Goal: Check status: Check status

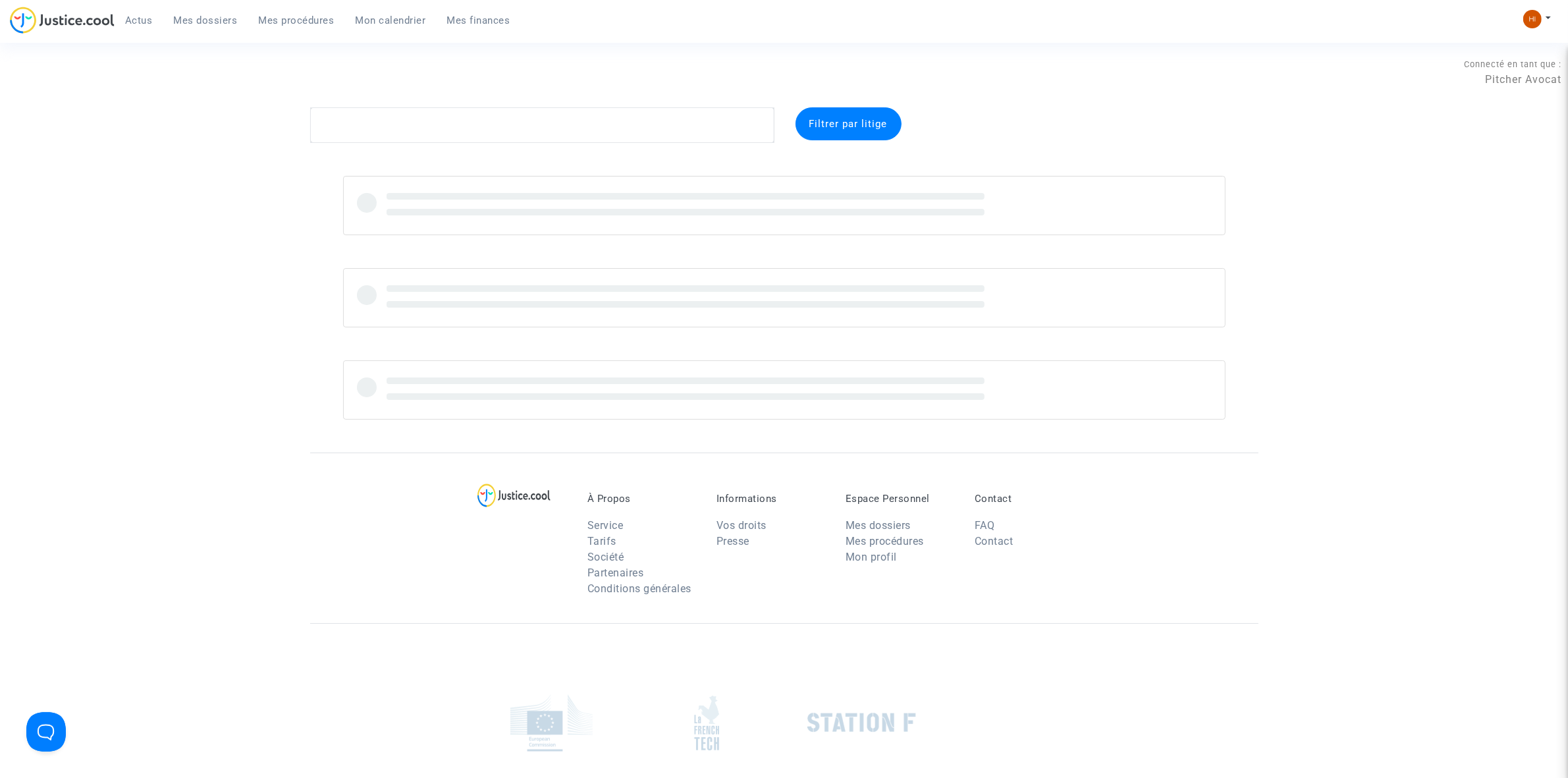
click at [387, 20] on span "Mon calendrier" at bounding box center [391, 20] width 70 height 12
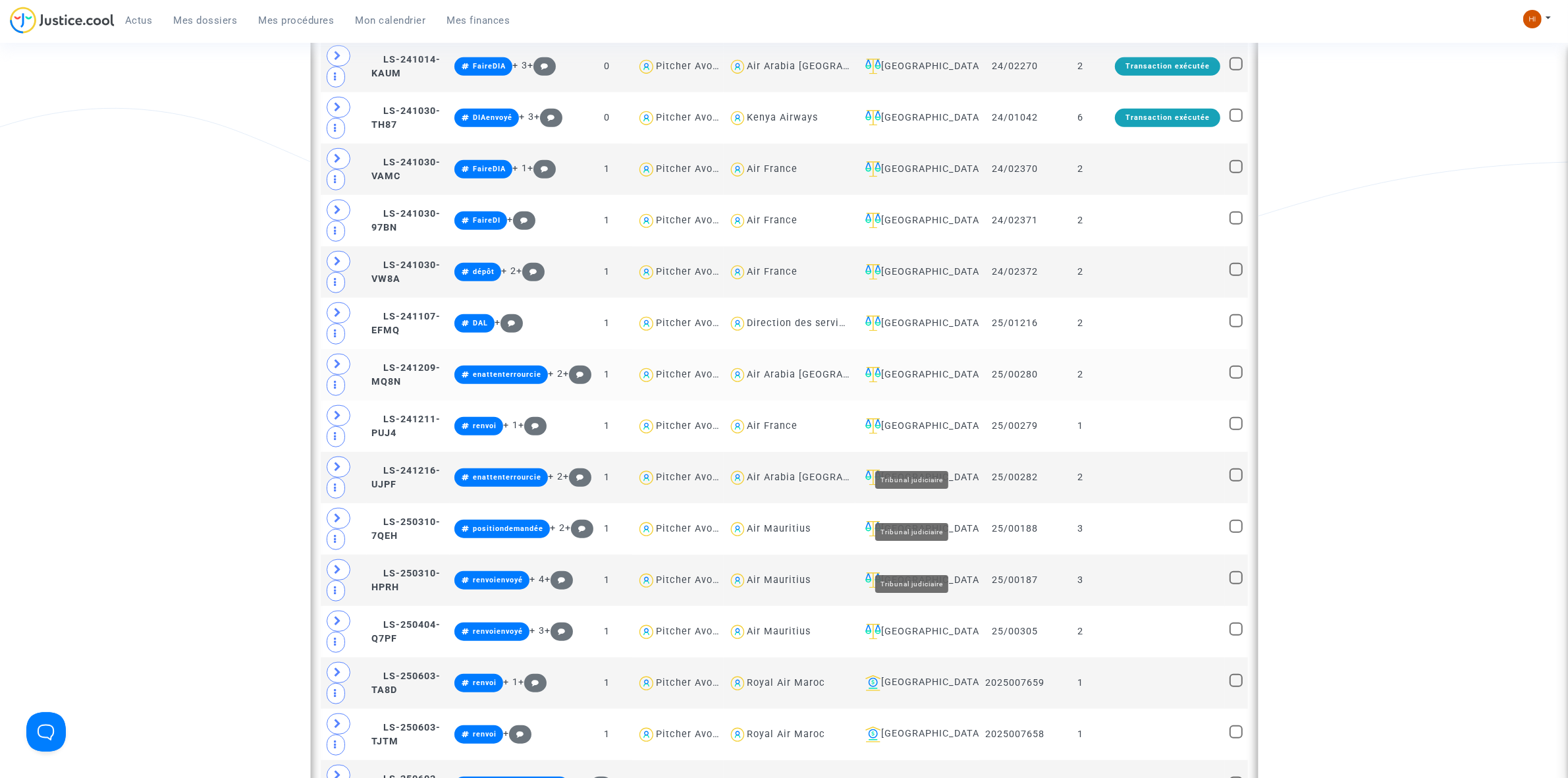
scroll to position [1153, 0]
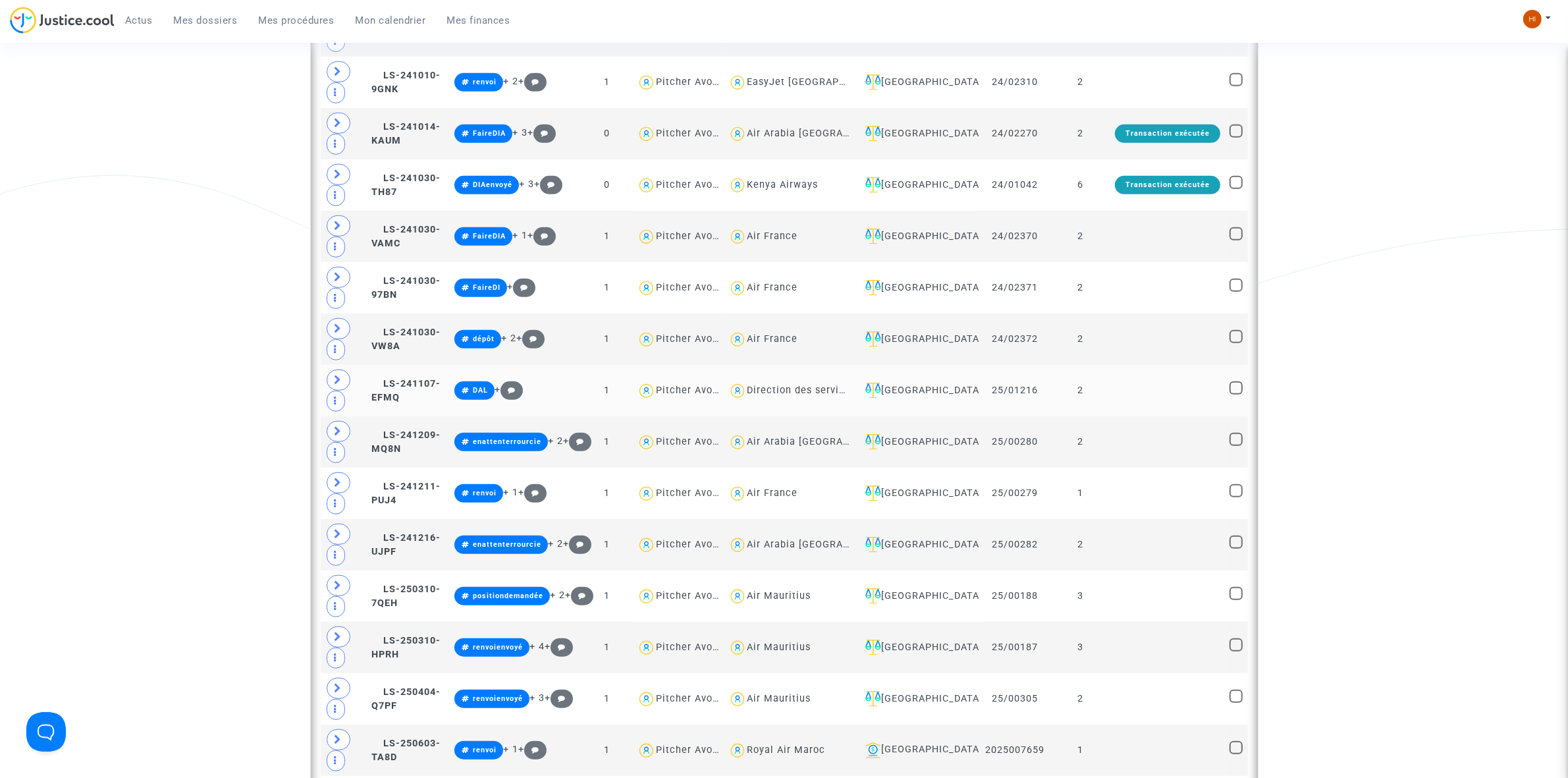
click at [1158, 392] on td at bounding box center [1168, 391] width 115 height 52
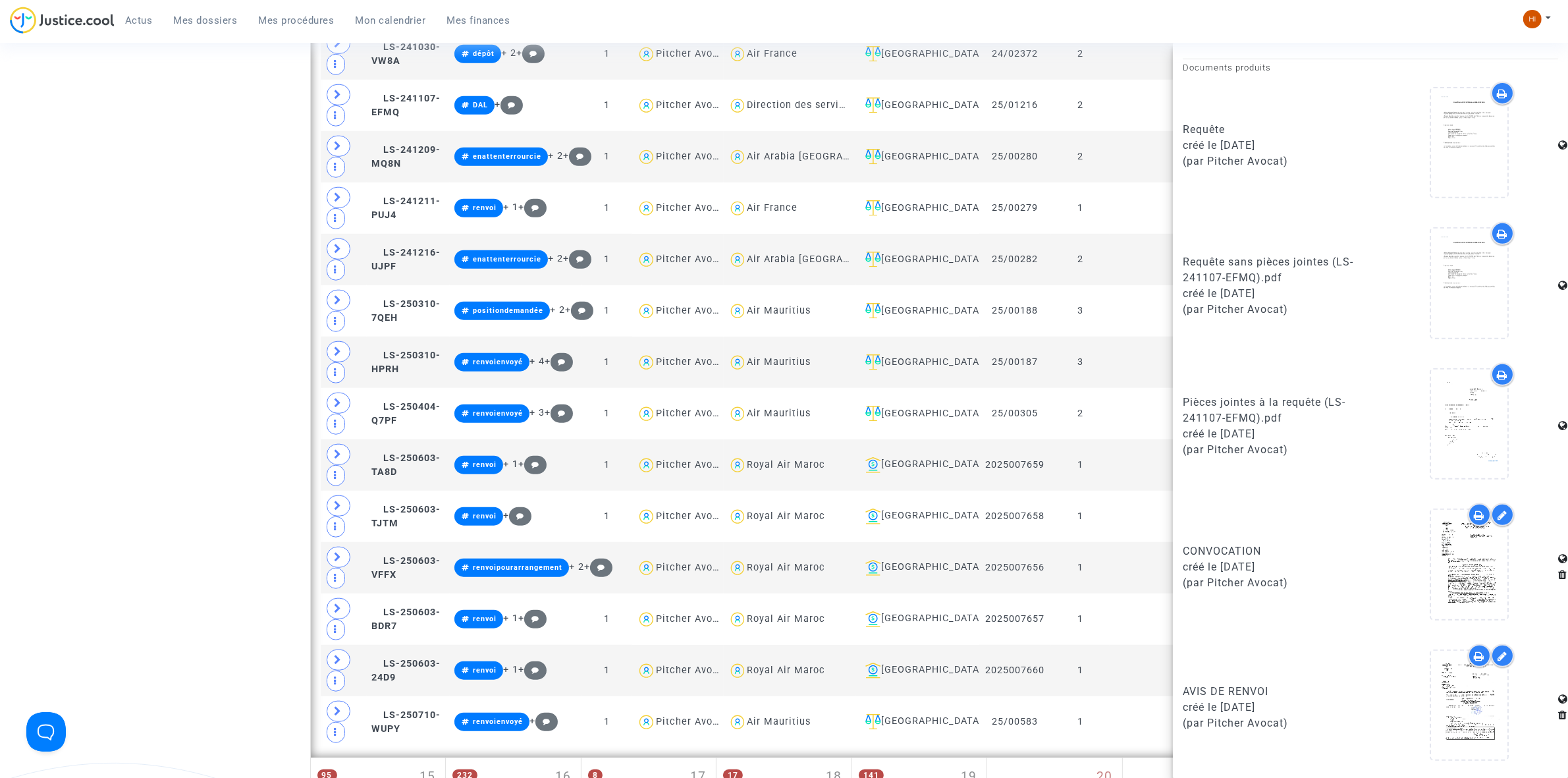
scroll to position [1482, 0]
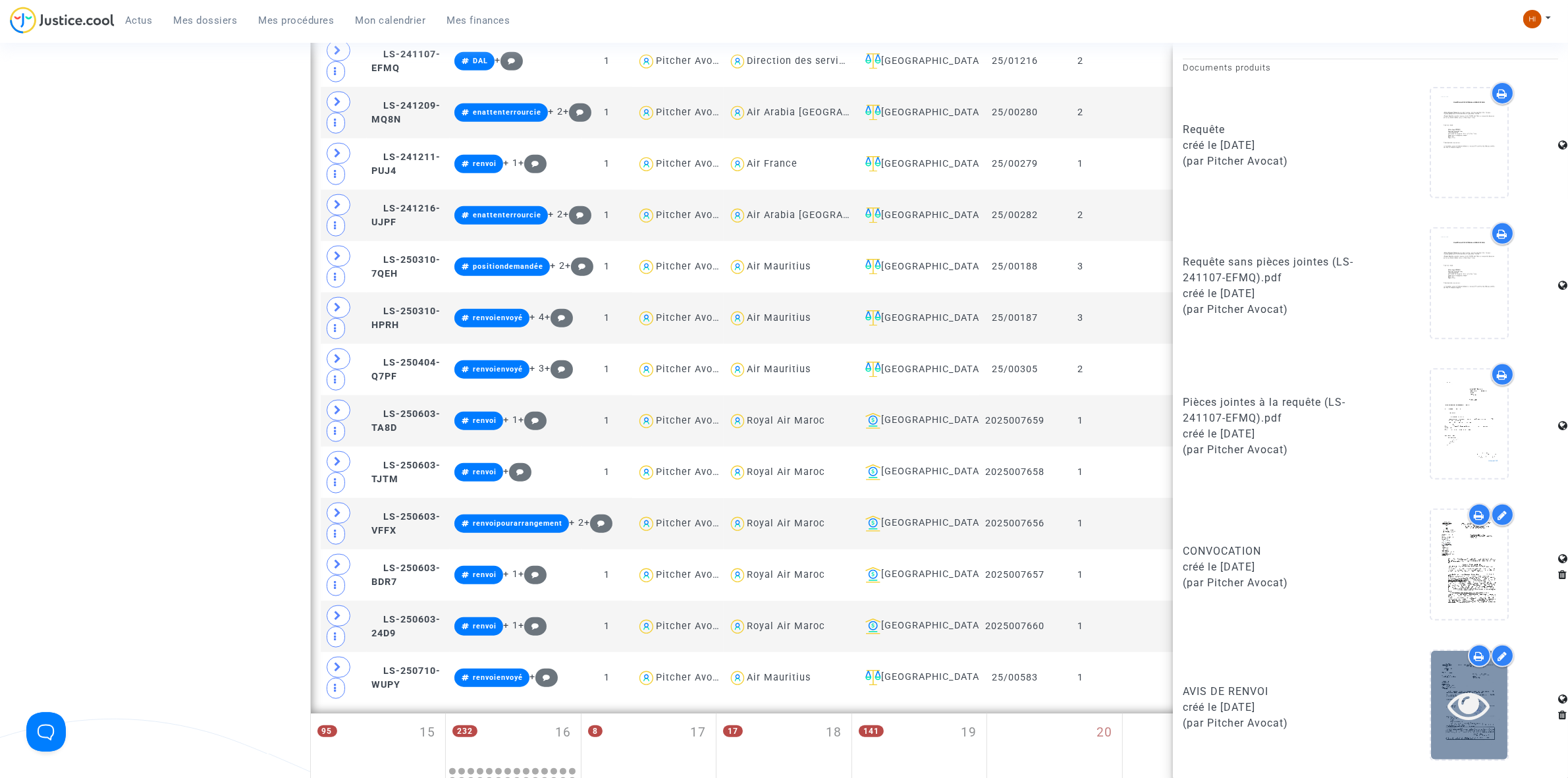
click at [1453, 709] on icon at bounding box center [1469, 705] width 43 height 42
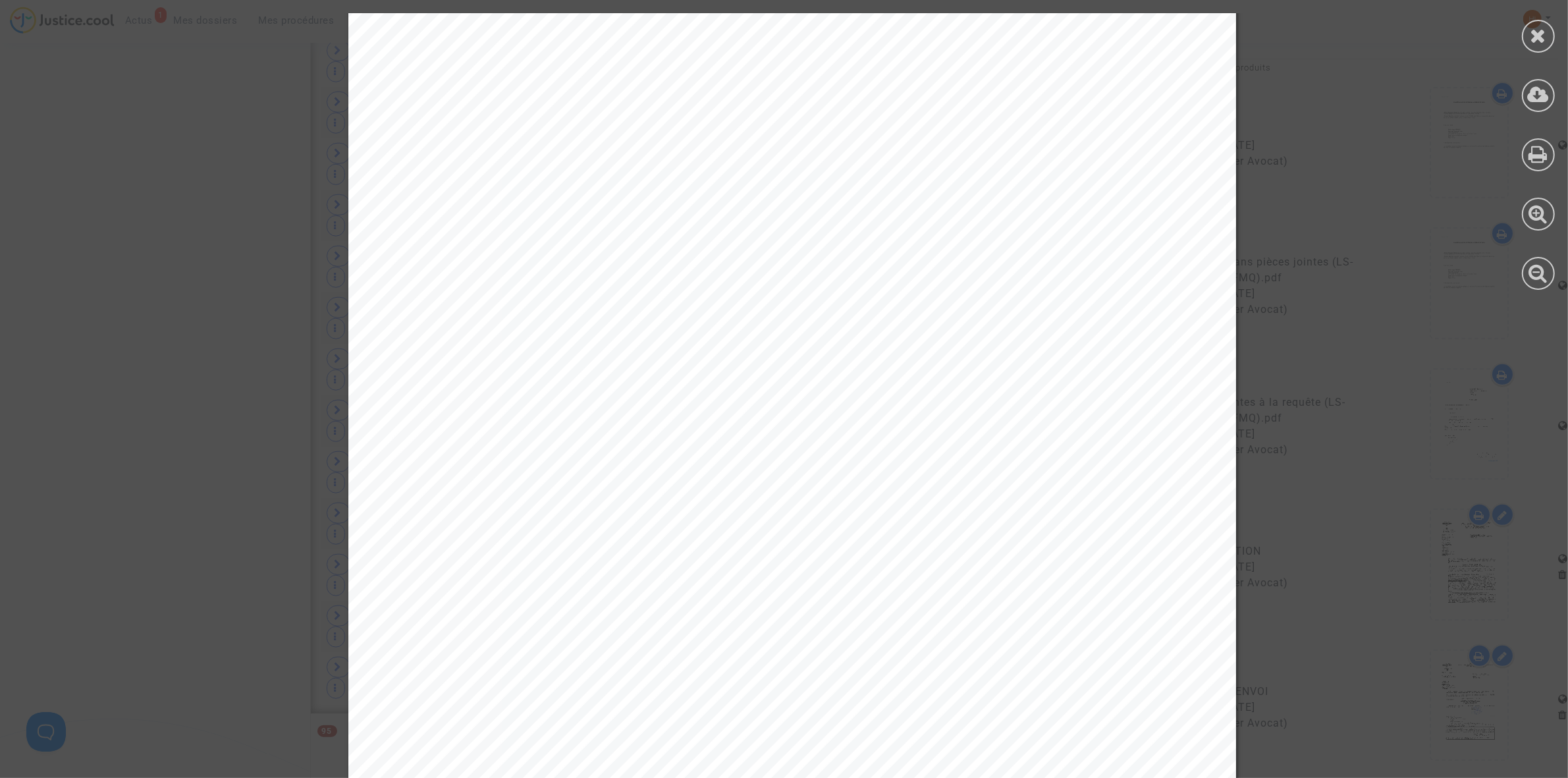
scroll to position [165, 0]
drag, startPoint x: 607, startPoint y: 571, endPoint x: 568, endPoint y: 689, distance: 124.3
click at [601, 709] on div at bounding box center [792, 477] width 888 height 1257
drag, startPoint x: 474, startPoint y: 644, endPoint x: 499, endPoint y: 706, distance: 66.9
click at [499, 706] on div at bounding box center [792, 477] width 888 height 1257
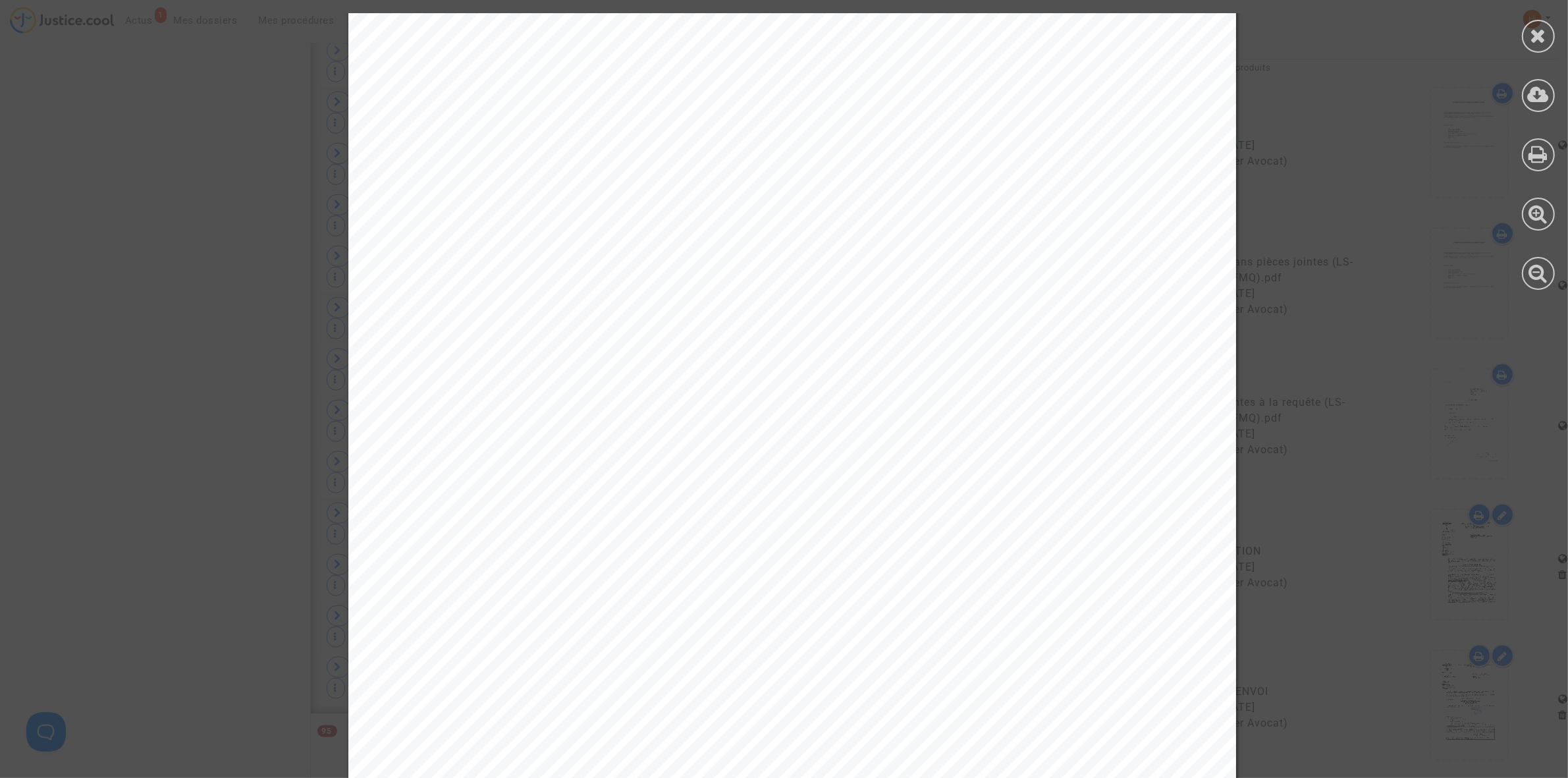
drag, startPoint x: 463, startPoint y: 684, endPoint x: 596, endPoint y: 714, distance: 136.3
click at [596, 714] on div at bounding box center [792, 477] width 888 height 1257
